Goal: Navigation & Orientation: Find specific page/section

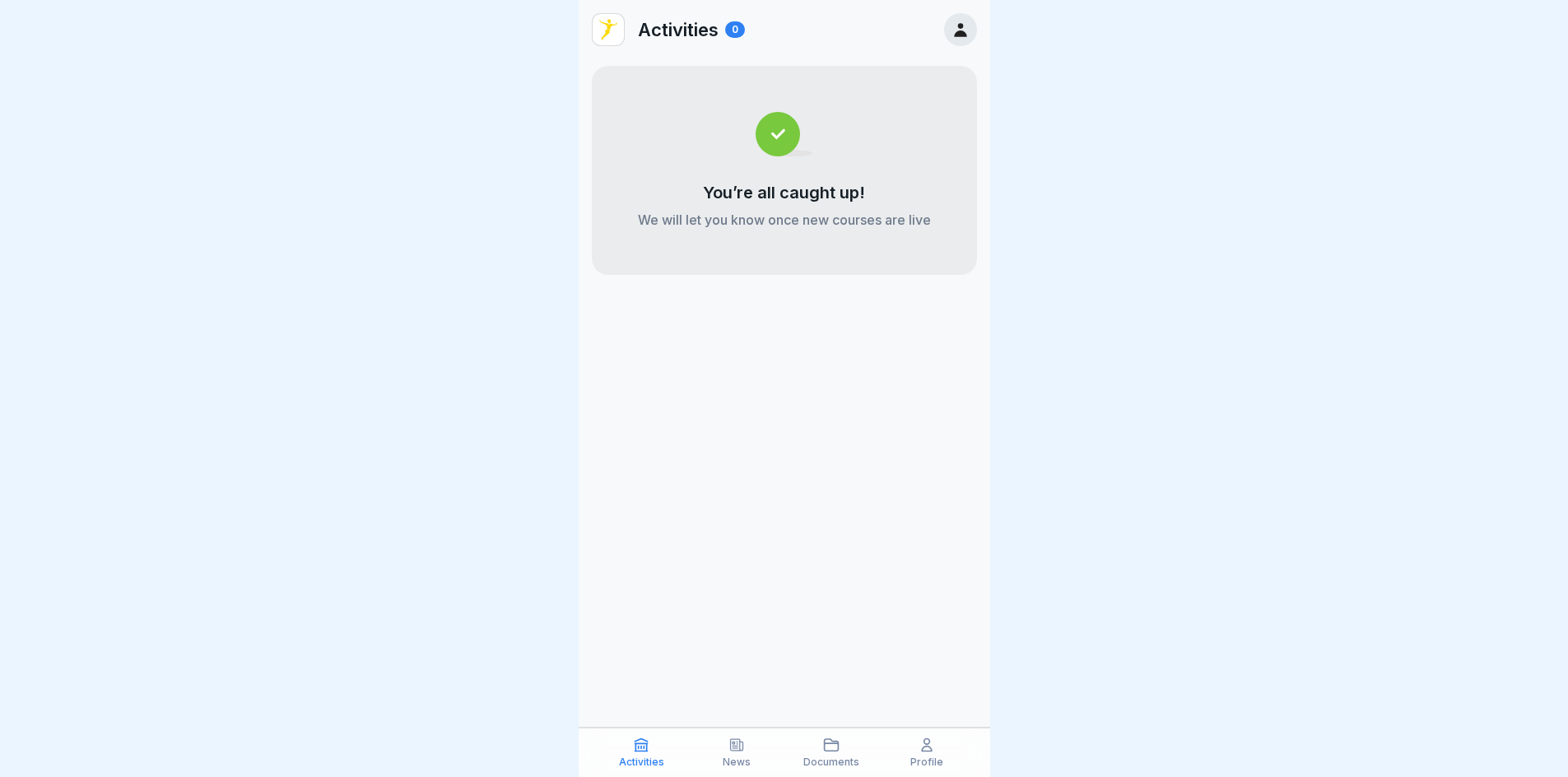
click at [973, 28] on div at bounding box center [960, 29] width 33 height 33
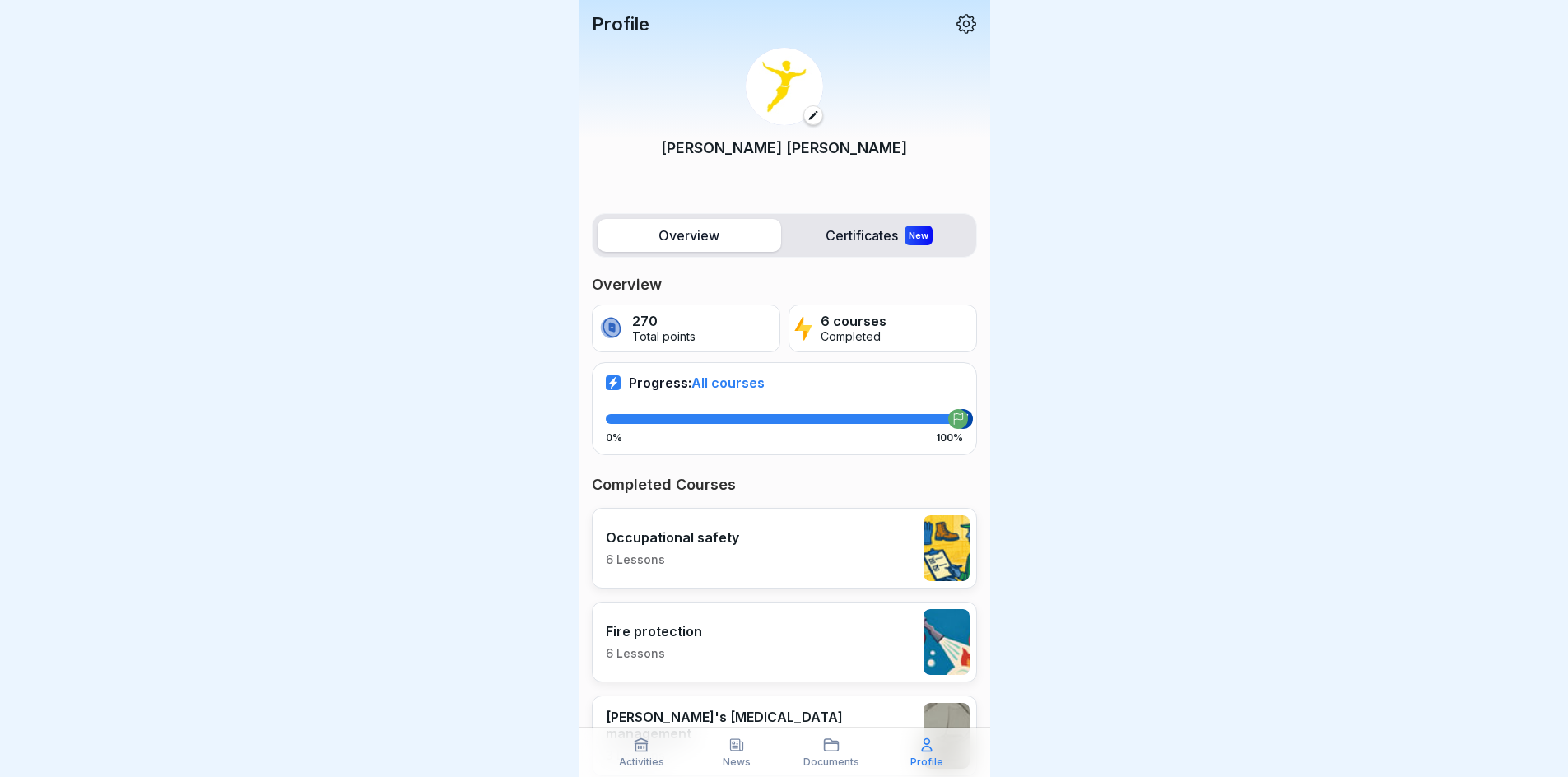
click at [956, 18] on icon at bounding box center [966, 24] width 21 height 21
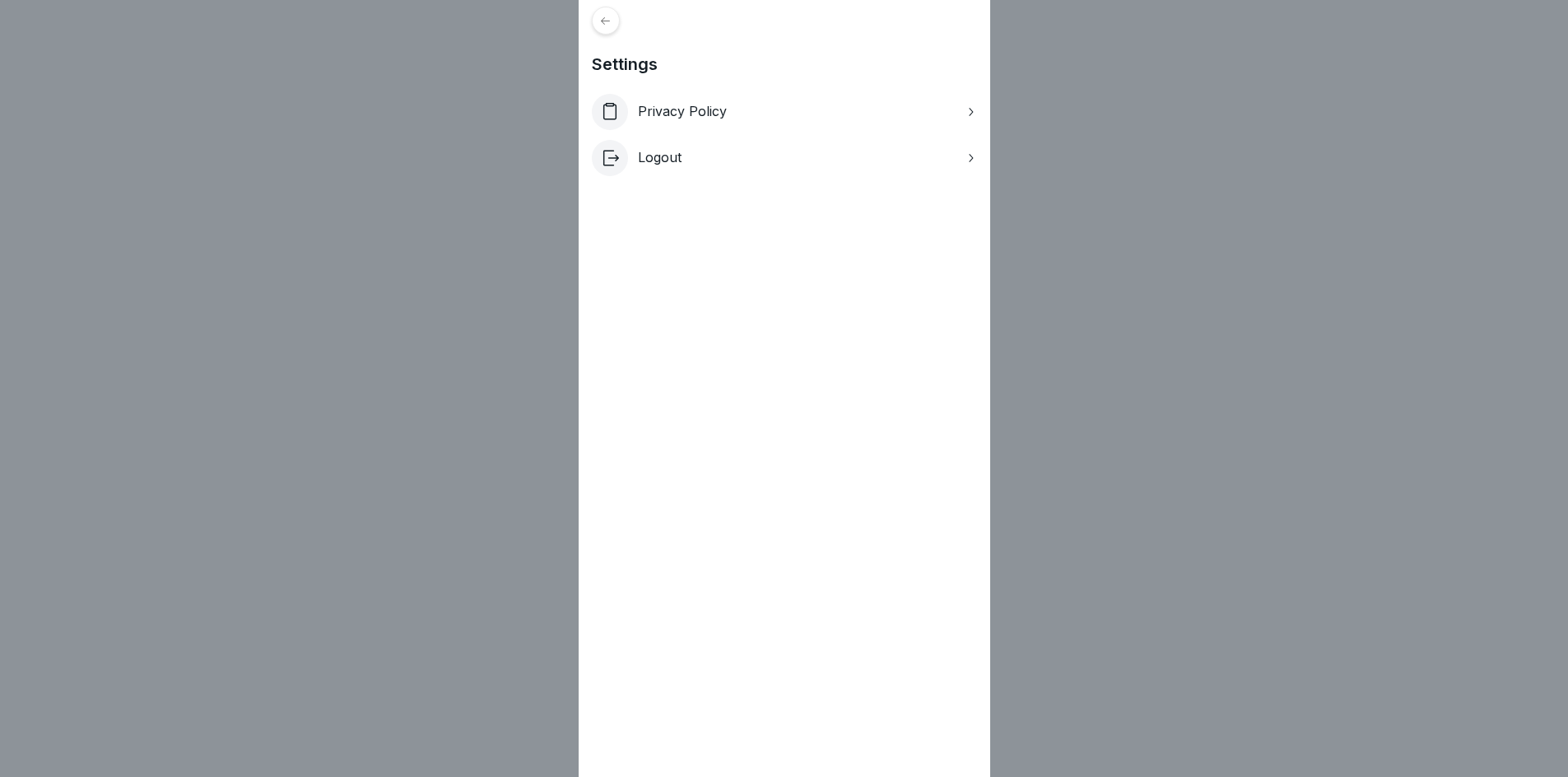
click at [611, 15] on icon at bounding box center [605, 21] width 12 height 12
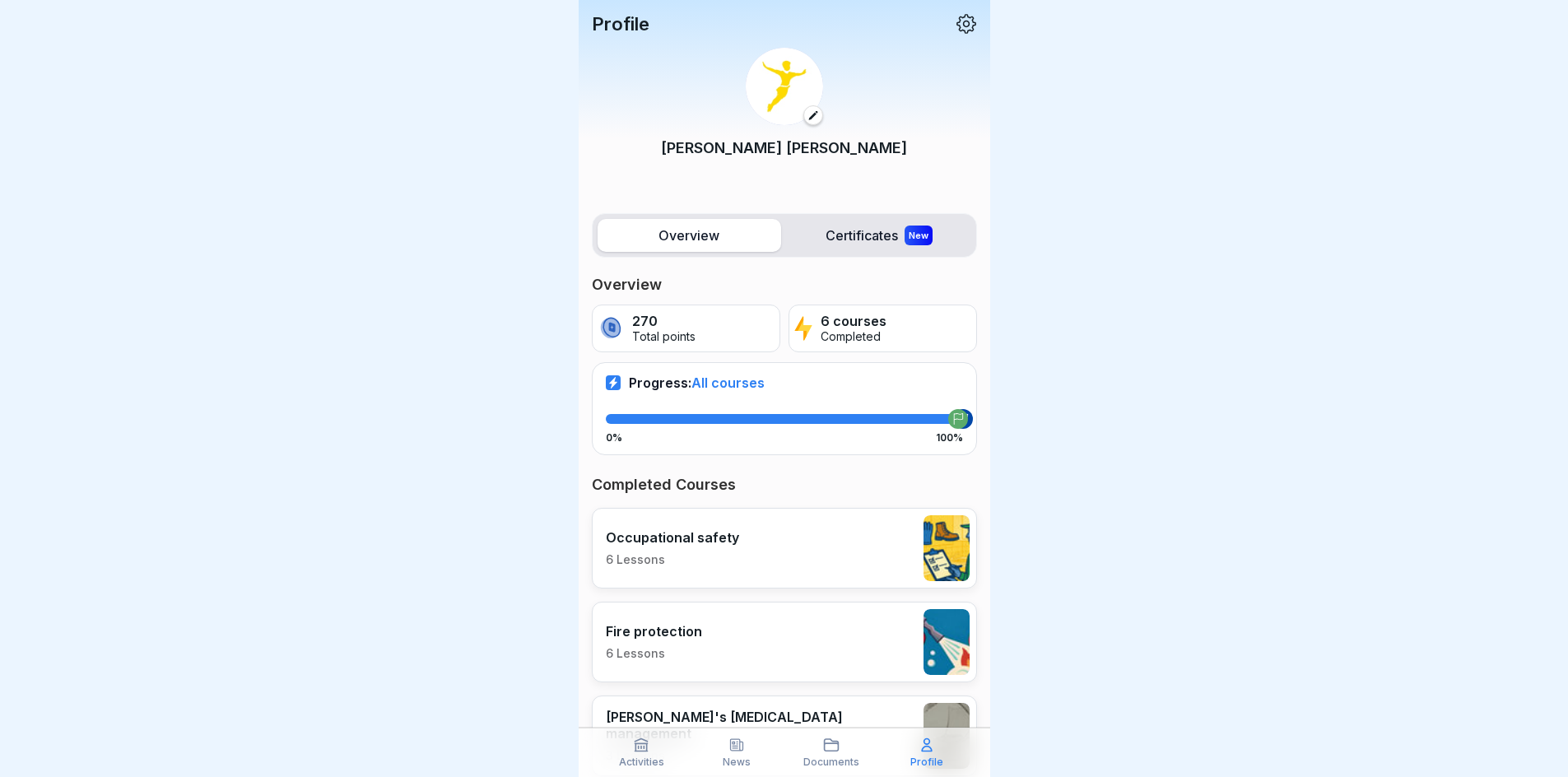
click at [957, 26] on icon at bounding box center [966, 24] width 19 height 19
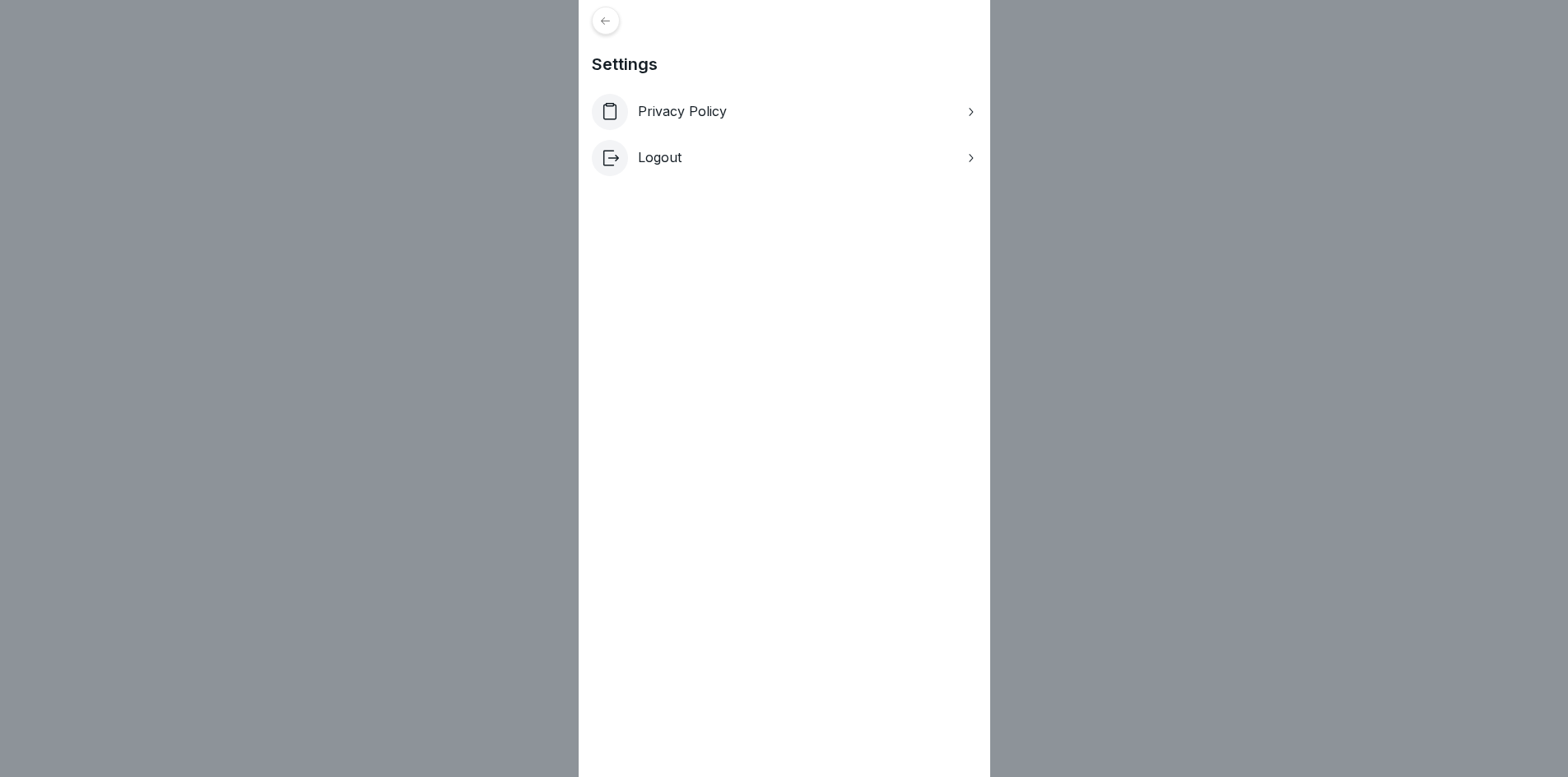
click at [738, 110] on div "Privacy Policy" at bounding box center [784, 112] width 385 height 36
click at [602, 24] on div at bounding box center [606, 20] width 28 height 28
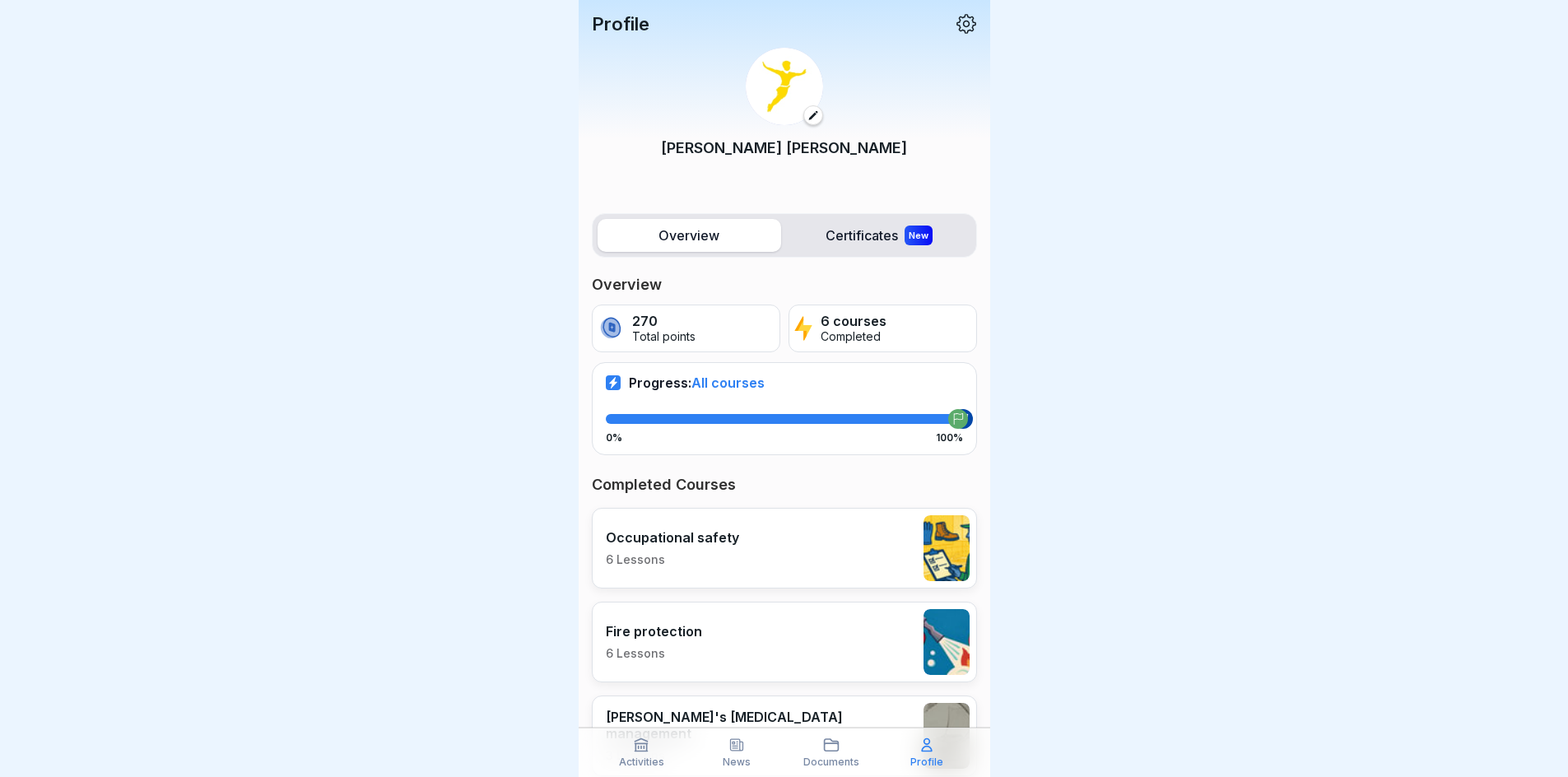
click at [869, 238] on label "Certificates New" at bounding box center [879, 235] width 184 height 33
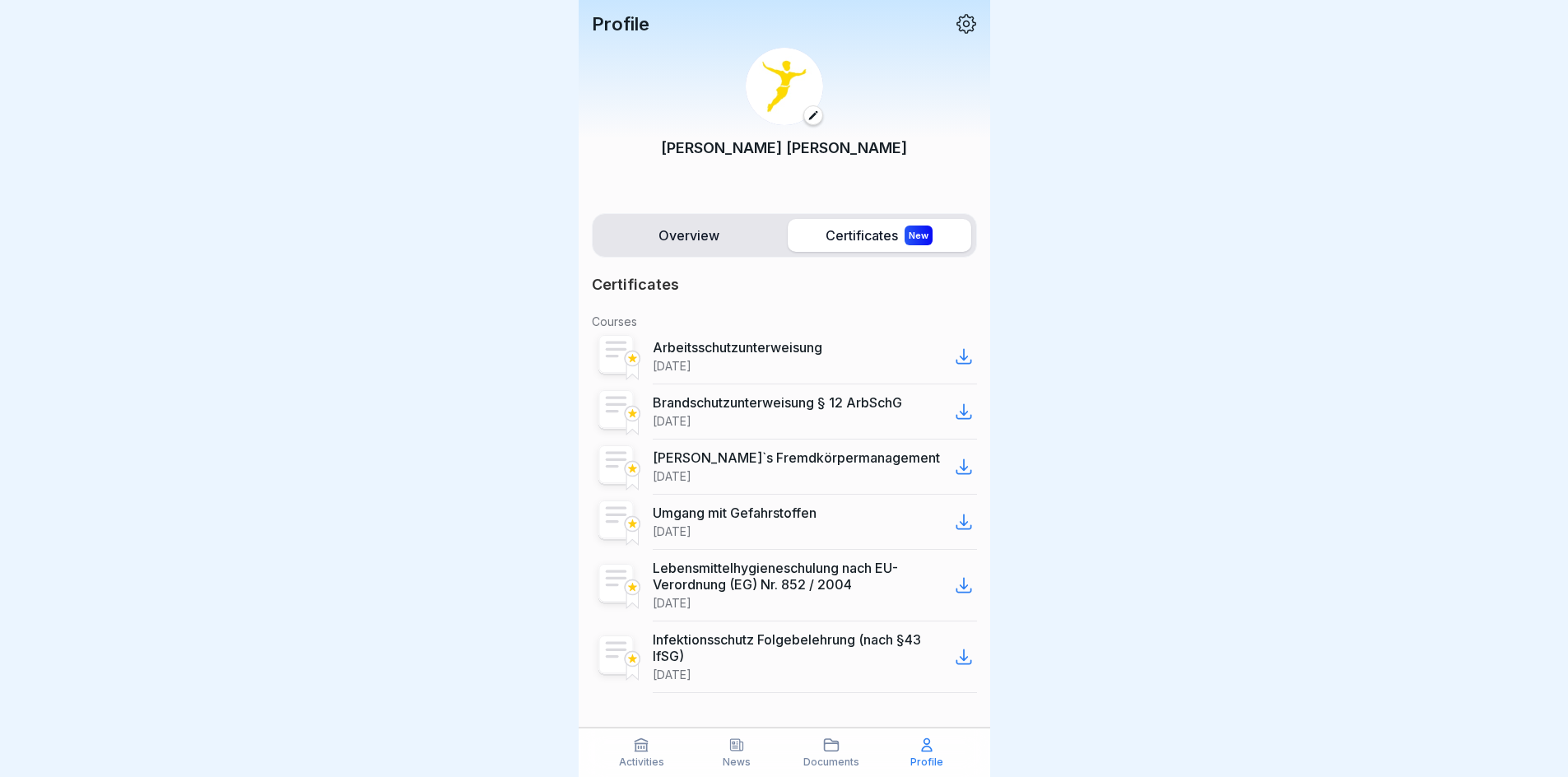
click at [725, 237] on label "Overview" at bounding box center [689, 235] width 184 height 33
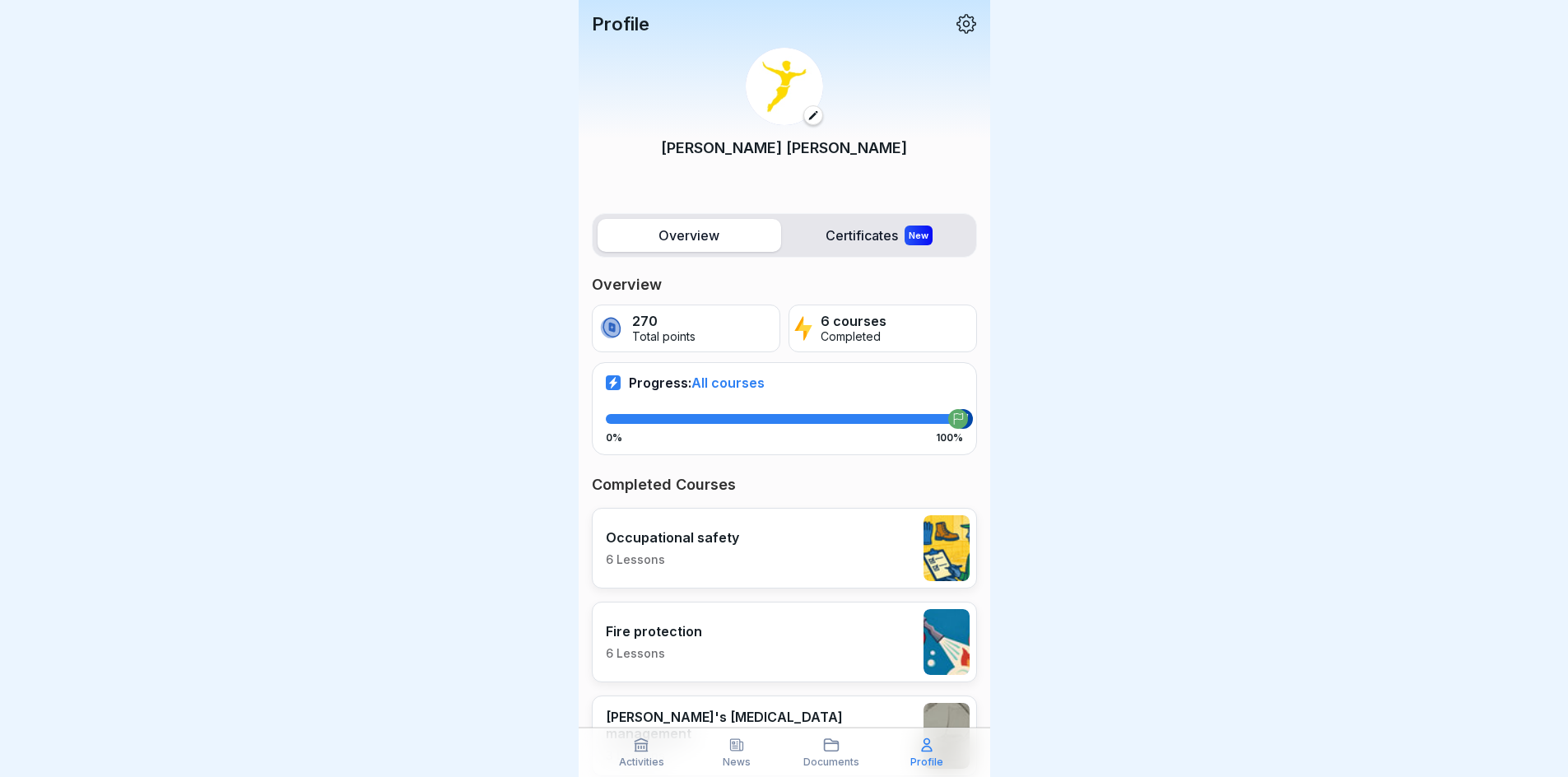
click at [853, 766] on p "Documents" at bounding box center [832, 761] width 56 height 11
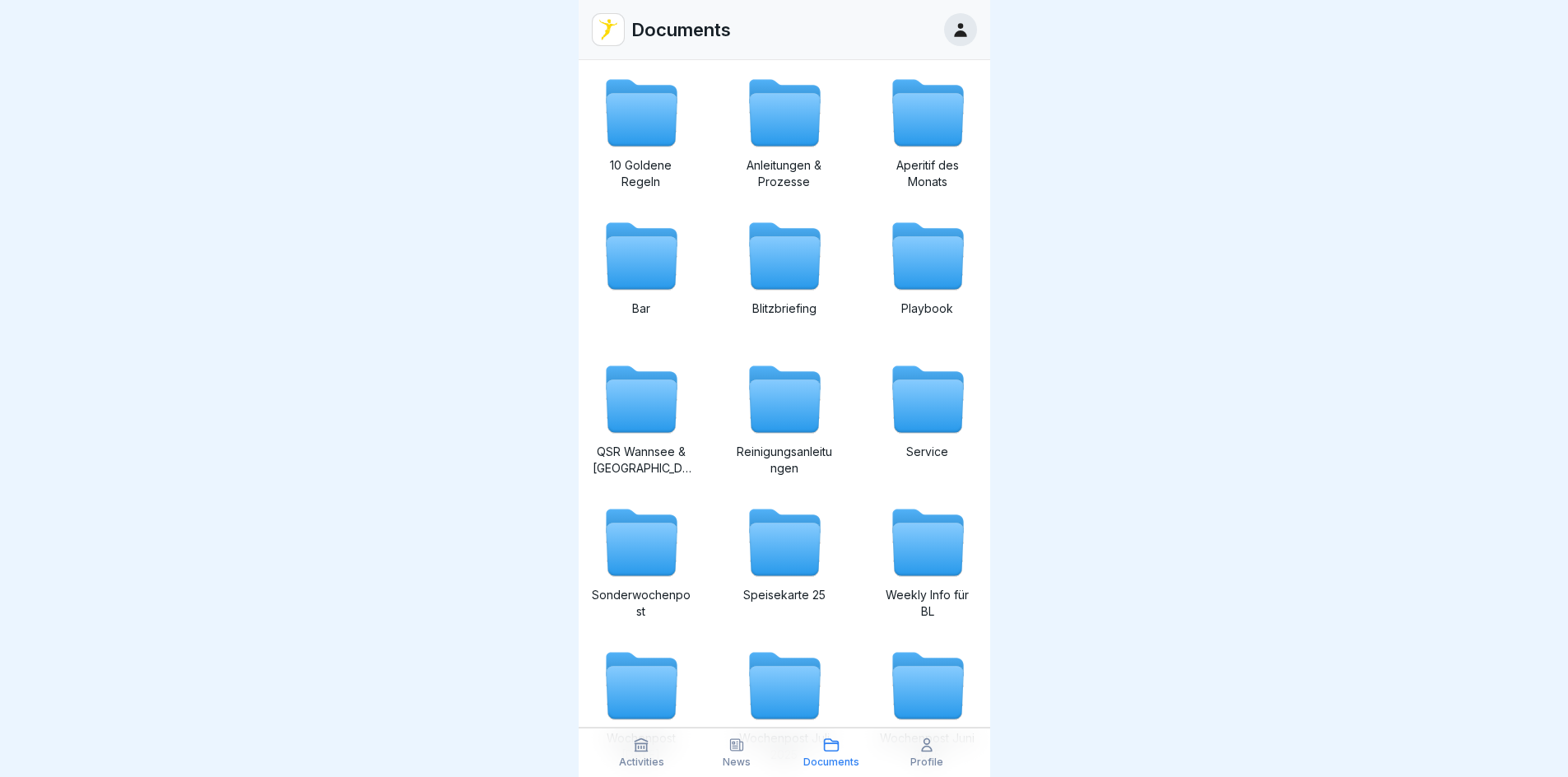
click at [930, 760] on p "Profile" at bounding box center [926, 761] width 33 height 11
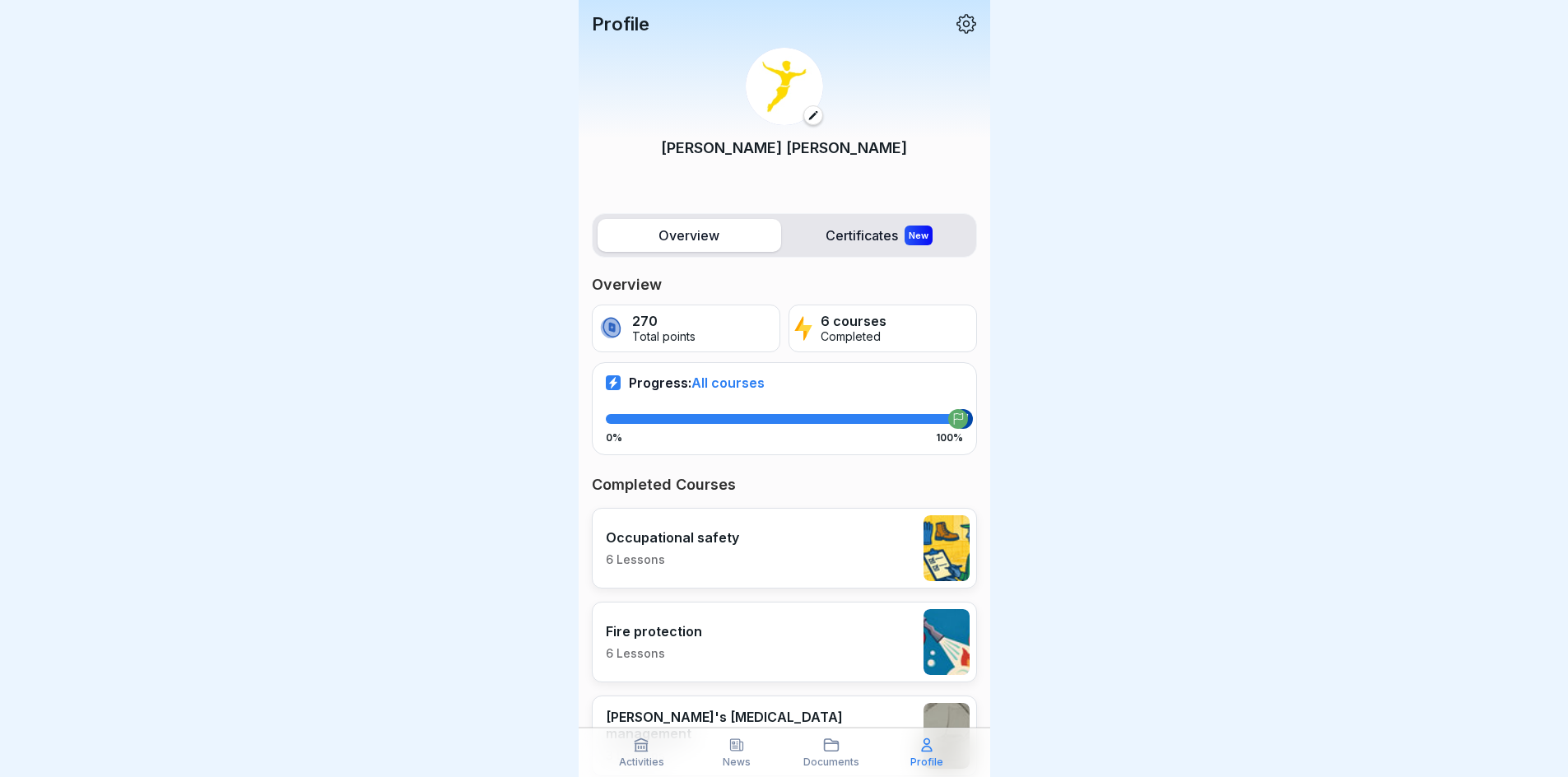
click at [652, 756] on p "Activities" at bounding box center [641, 761] width 45 height 11
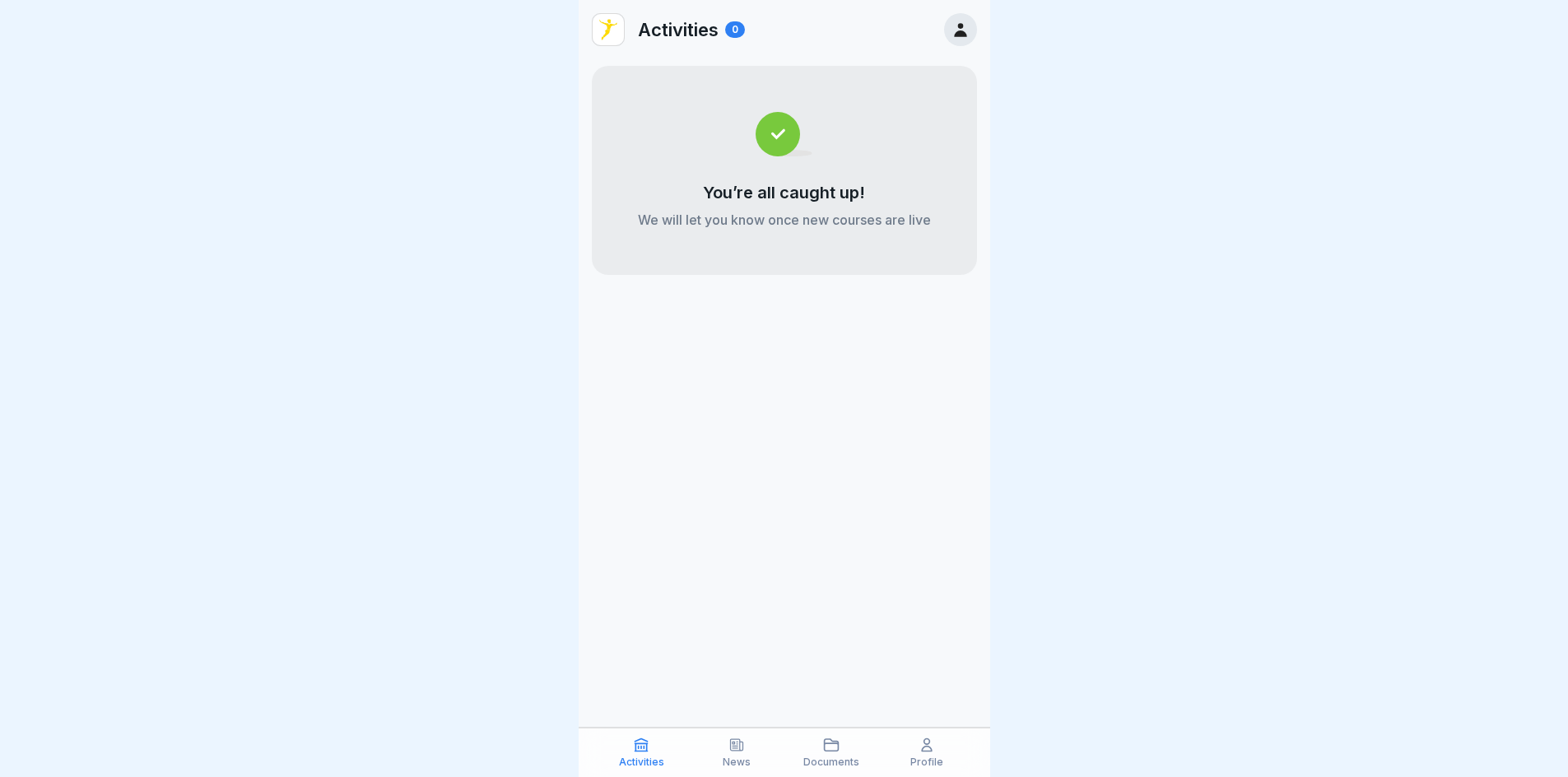
click at [959, 35] on icon at bounding box center [960, 30] width 12 height 14
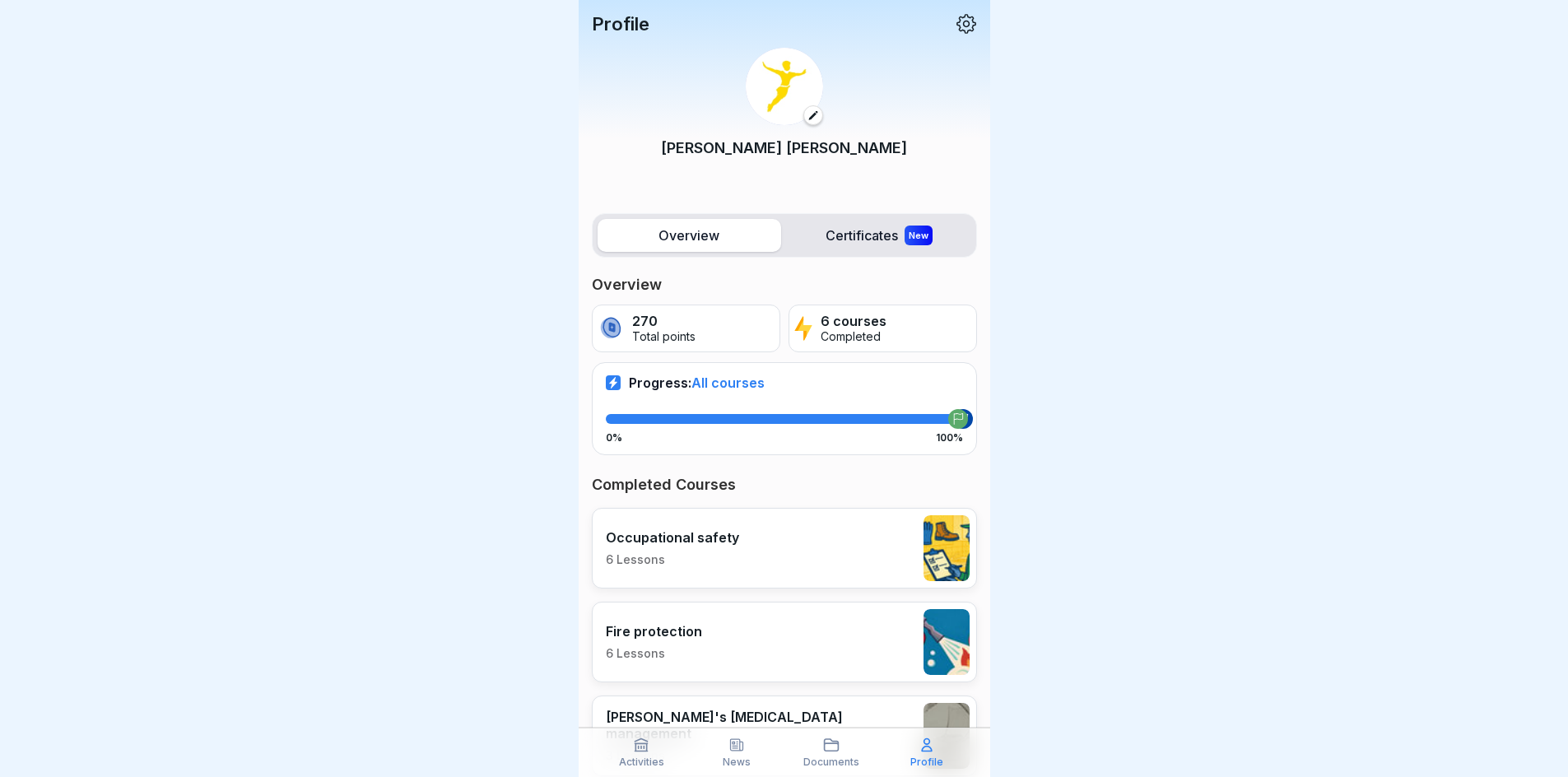
click at [807, 114] on icon at bounding box center [813, 115] width 11 height 11
click at [715, 237] on label "Overview" at bounding box center [689, 235] width 184 height 33
click at [957, 26] on icon at bounding box center [966, 24] width 19 height 19
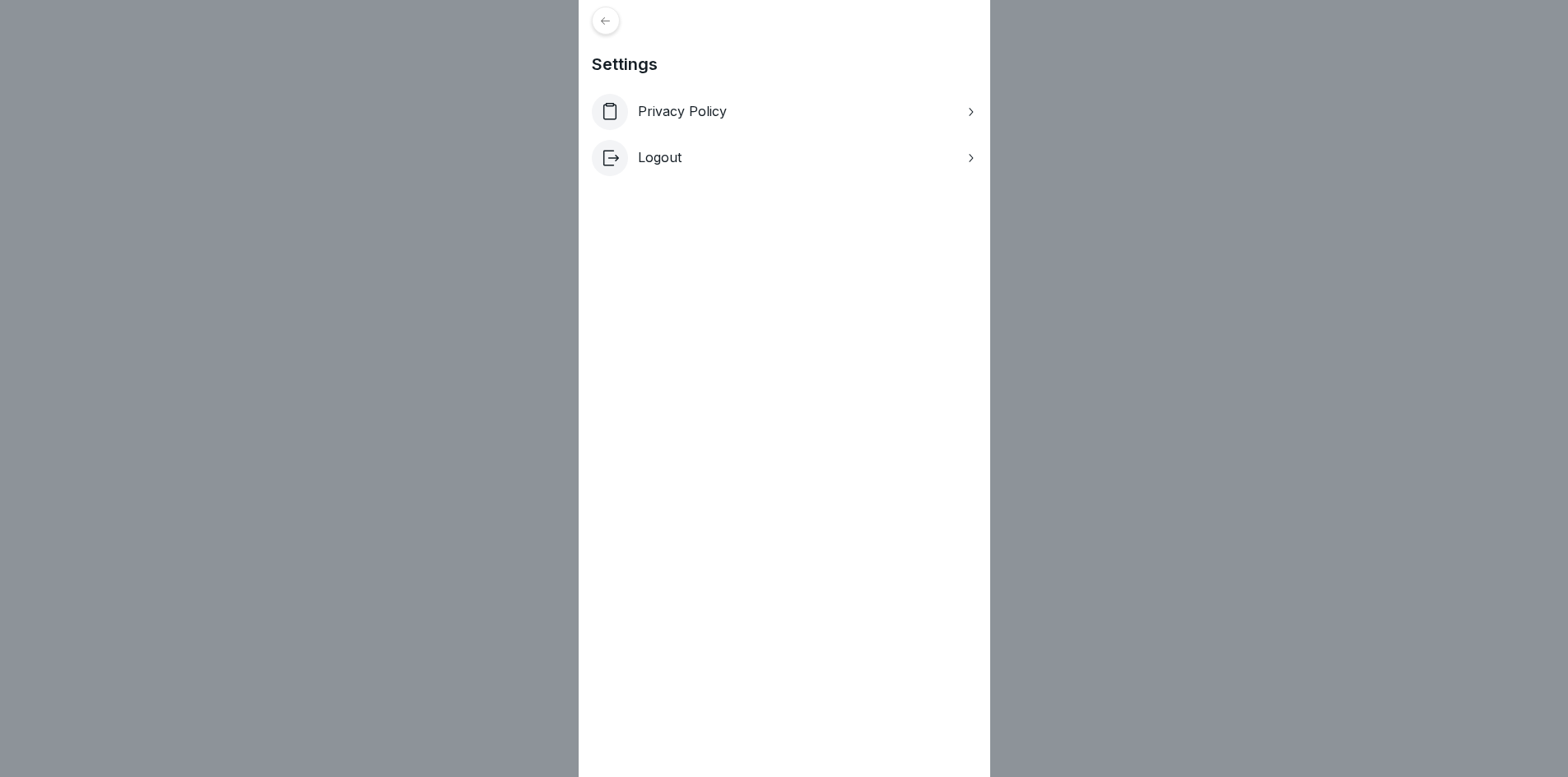
click at [601, 18] on div at bounding box center [606, 20] width 28 height 28
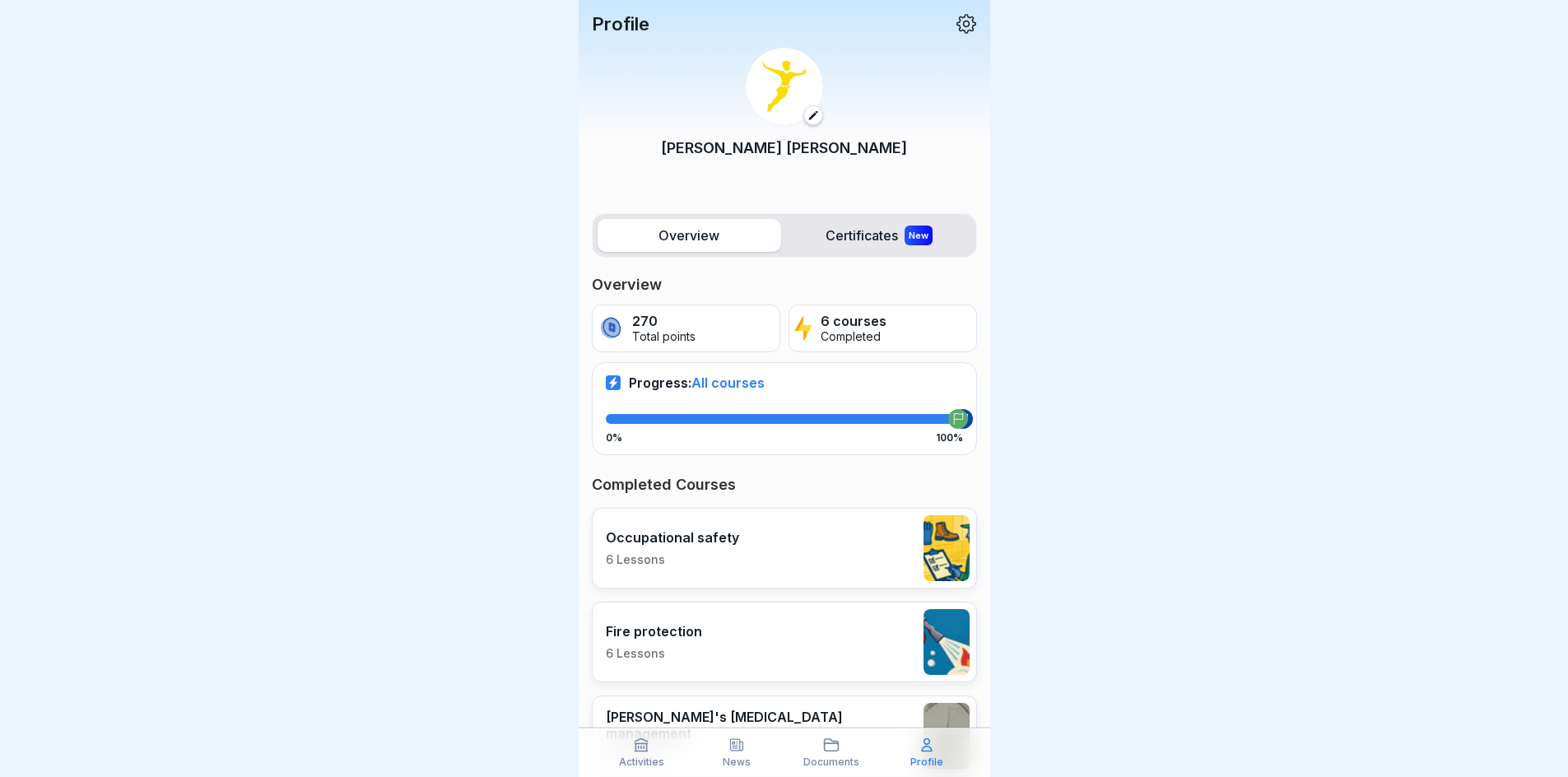
click at [652, 761] on p "Activities" at bounding box center [641, 761] width 45 height 11
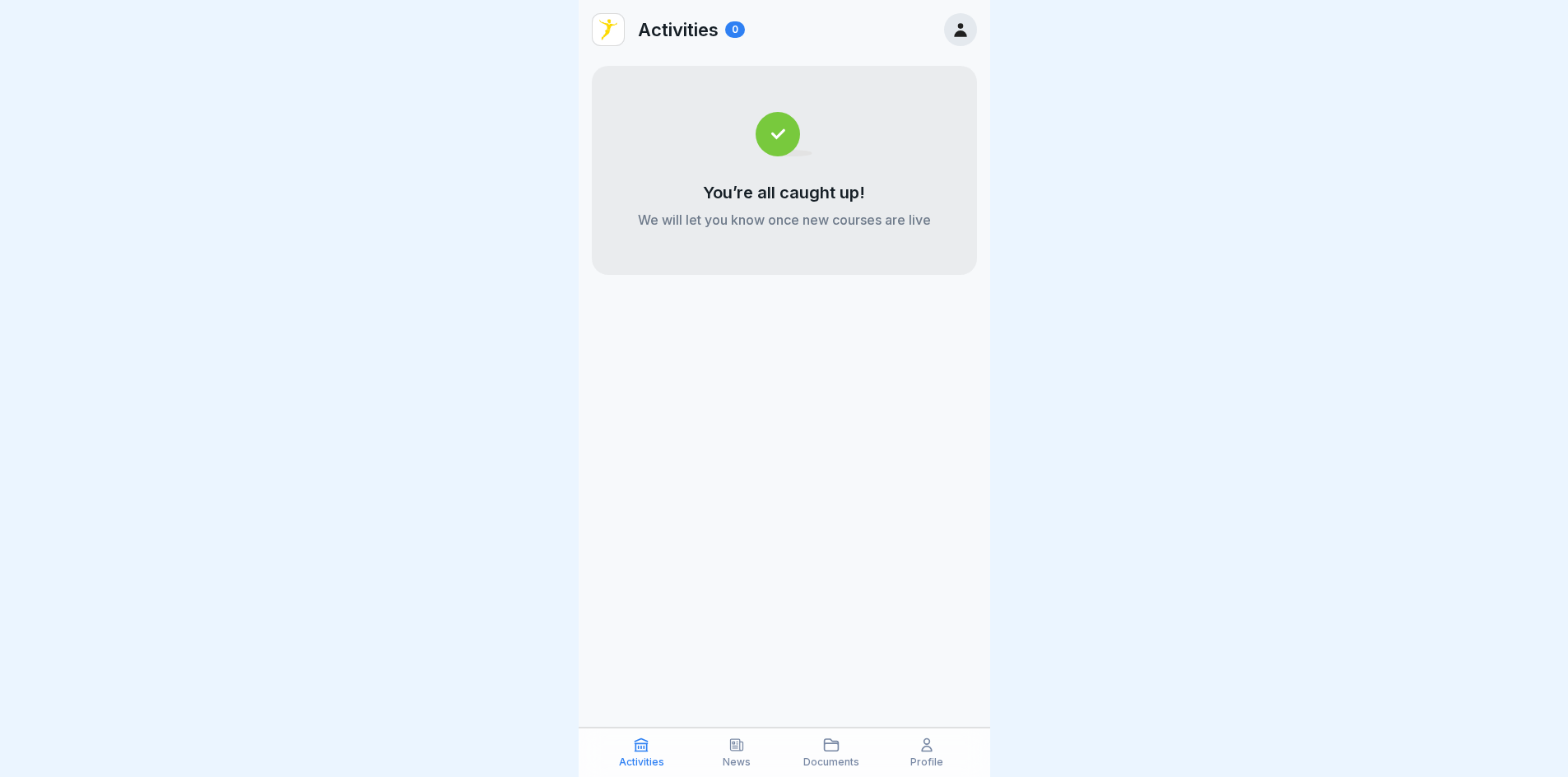
click at [962, 35] on icon at bounding box center [960, 30] width 12 height 14
